Goal: Use online tool/utility: Use online tool/utility

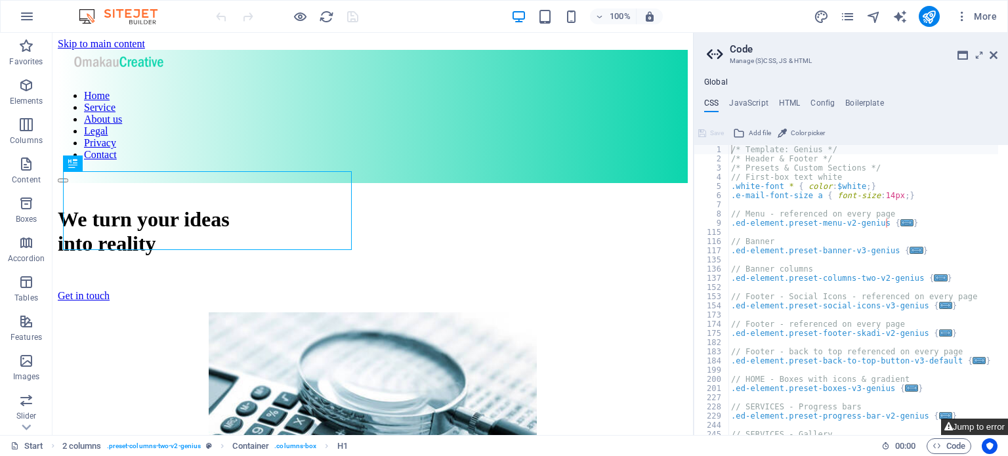
click at [947, 429] on icon at bounding box center [948, 427] width 9 height 9
type textarea "@include menu-v2("
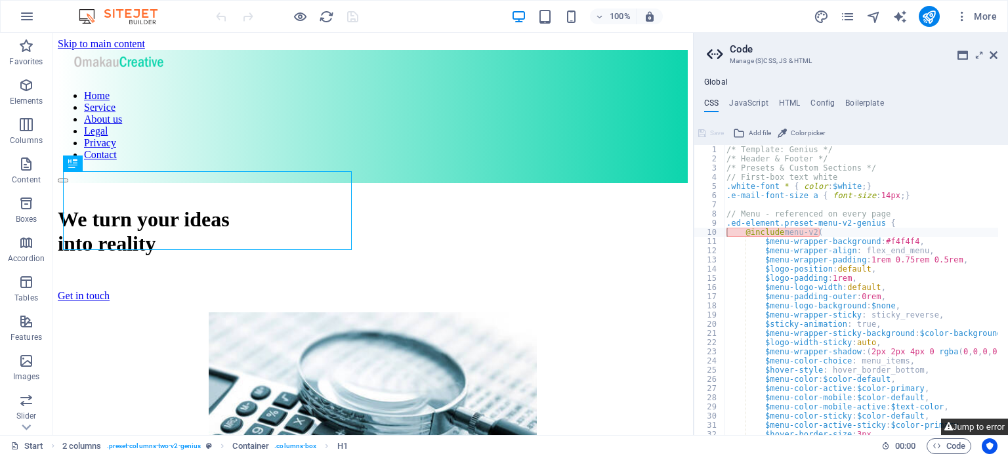
click at [947, 429] on icon at bounding box center [948, 427] width 9 height 9
click at [990, 58] on icon at bounding box center [994, 55] width 8 height 11
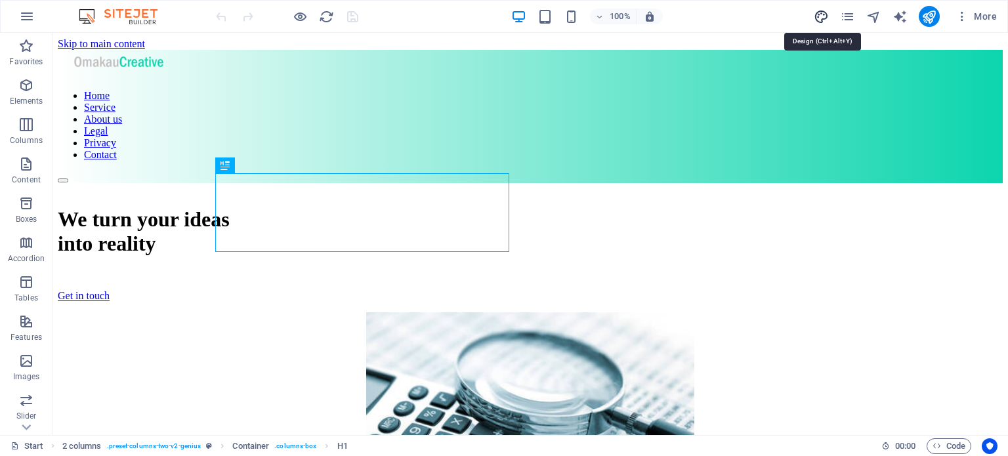
click at [822, 13] on icon "design" at bounding box center [821, 16] width 15 height 15
select select "px"
select select "400"
select select "px"
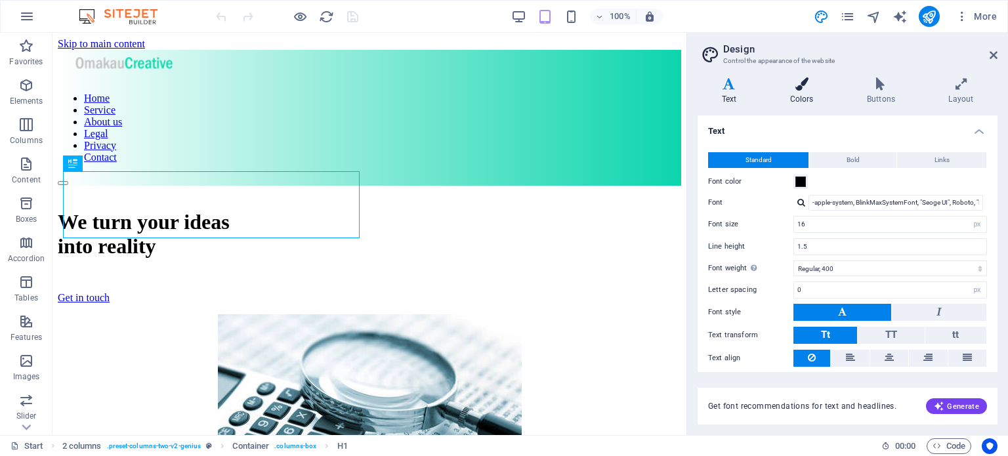
click at [808, 88] on icon at bounding box center [802, 83] width 72 height 13
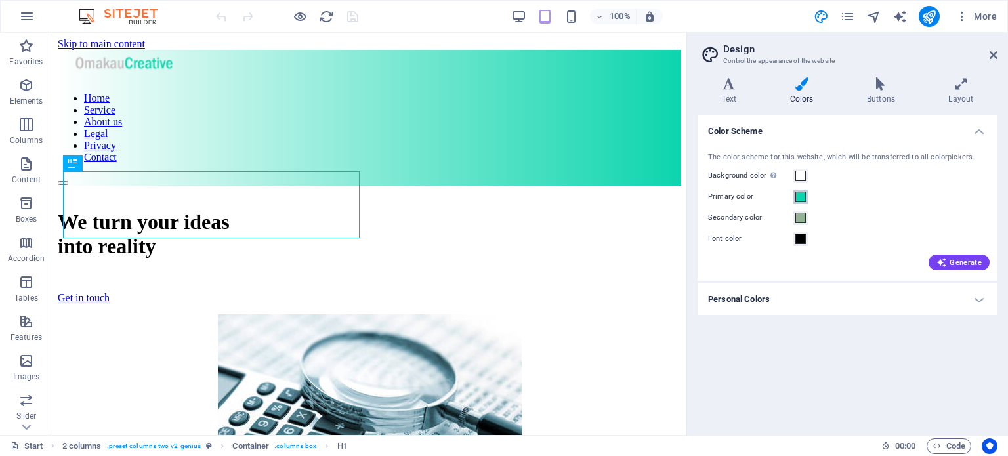
click at [803, 197] on span at bounding box center [800, 197] width 11 height 11
